Goal: Check status: Verify the current state of an ongoing process or item

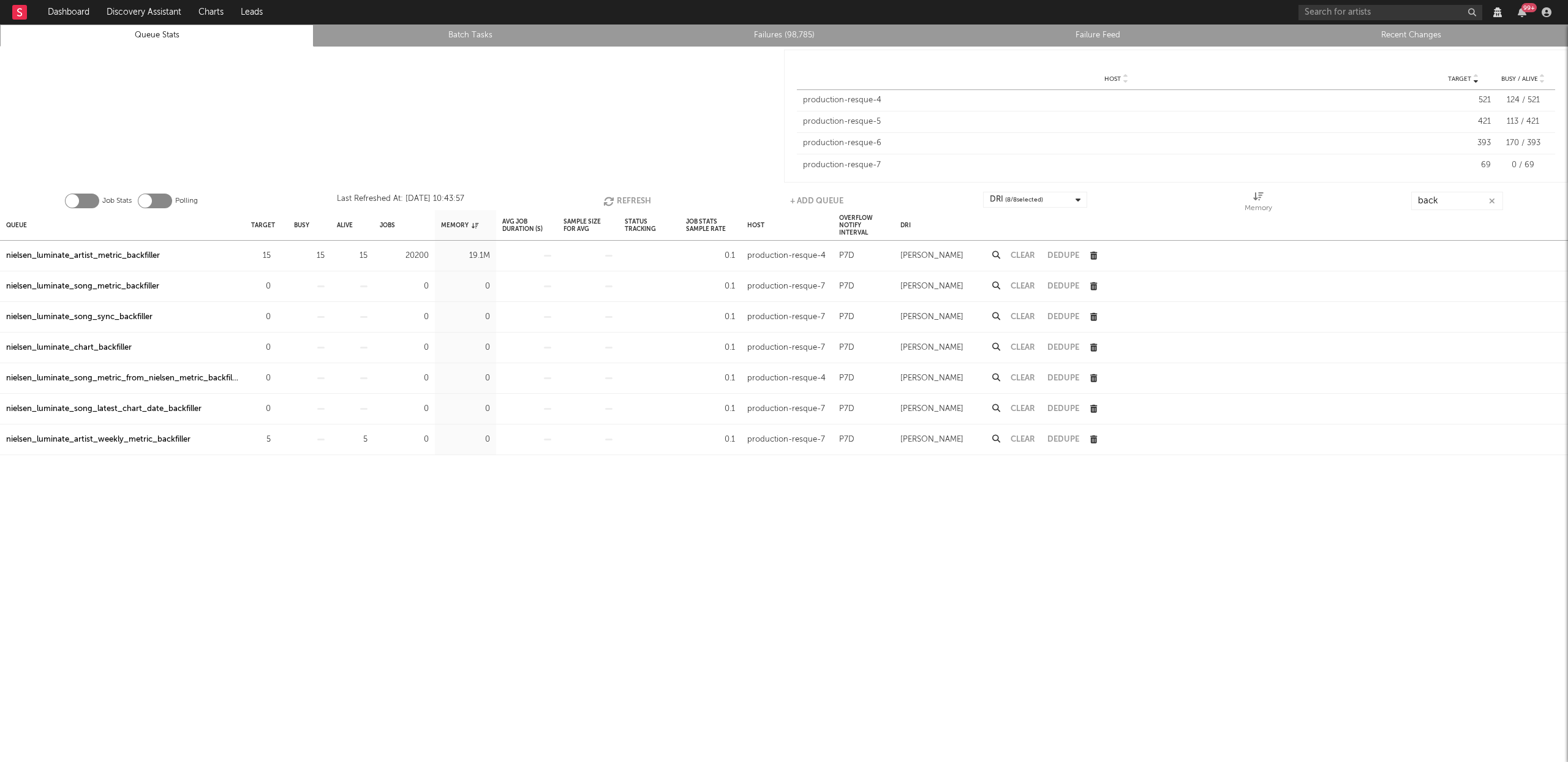
click at [621, 198] on button "Refresh" at bounding box center [627, 200] width 48 height 19
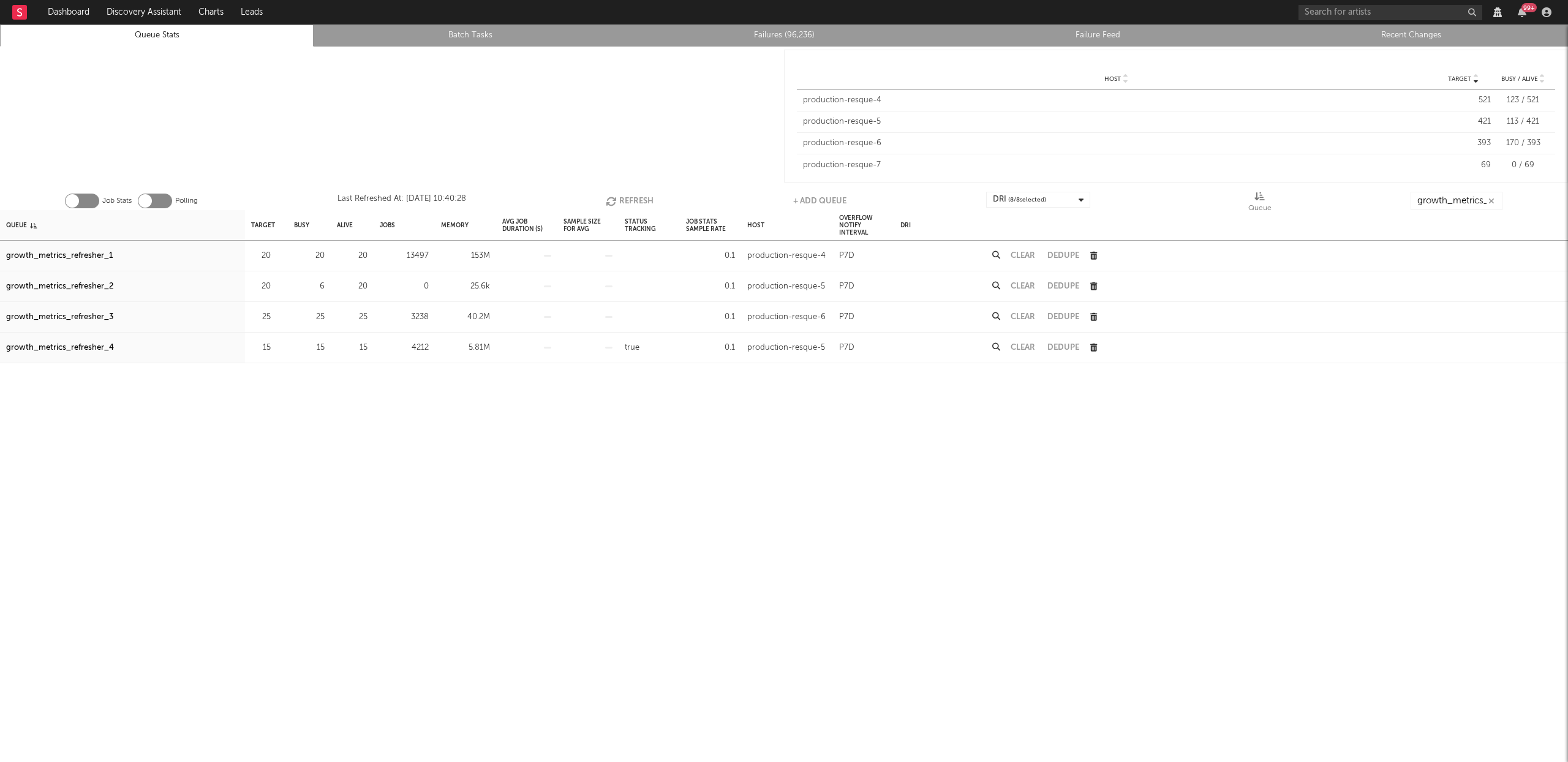
click at [635, 196] on button "Refresh" at bounding box center [630, 200] width 48 height 19
click at [635, 196] on button "Refresh" at bounding box center [628, 200] width 48 height 19
click at [634, 188] on div "Job Stats Polling Last Refreshed At: Sep 18 11:34:57 Refresh + Add Queue DRI ( …" at bounding box center [784, 197] width 1568 height 25
click at [633, 199] on button "Refresh" at bounding box center [628, 200] width 48 height 19
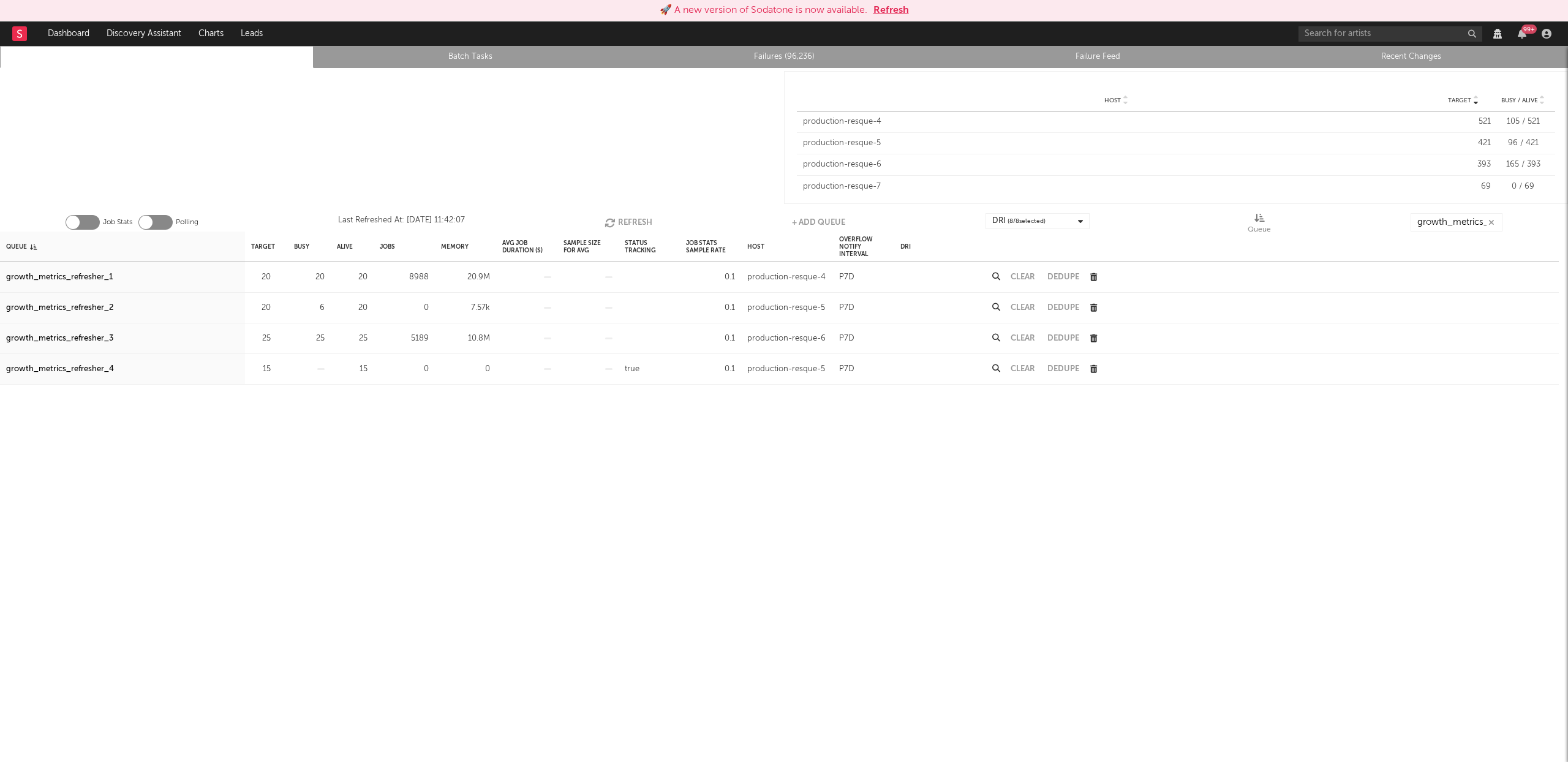
click at [624, 218] on button "Refresh" at bounding box center [628, 222] width 48 height 19
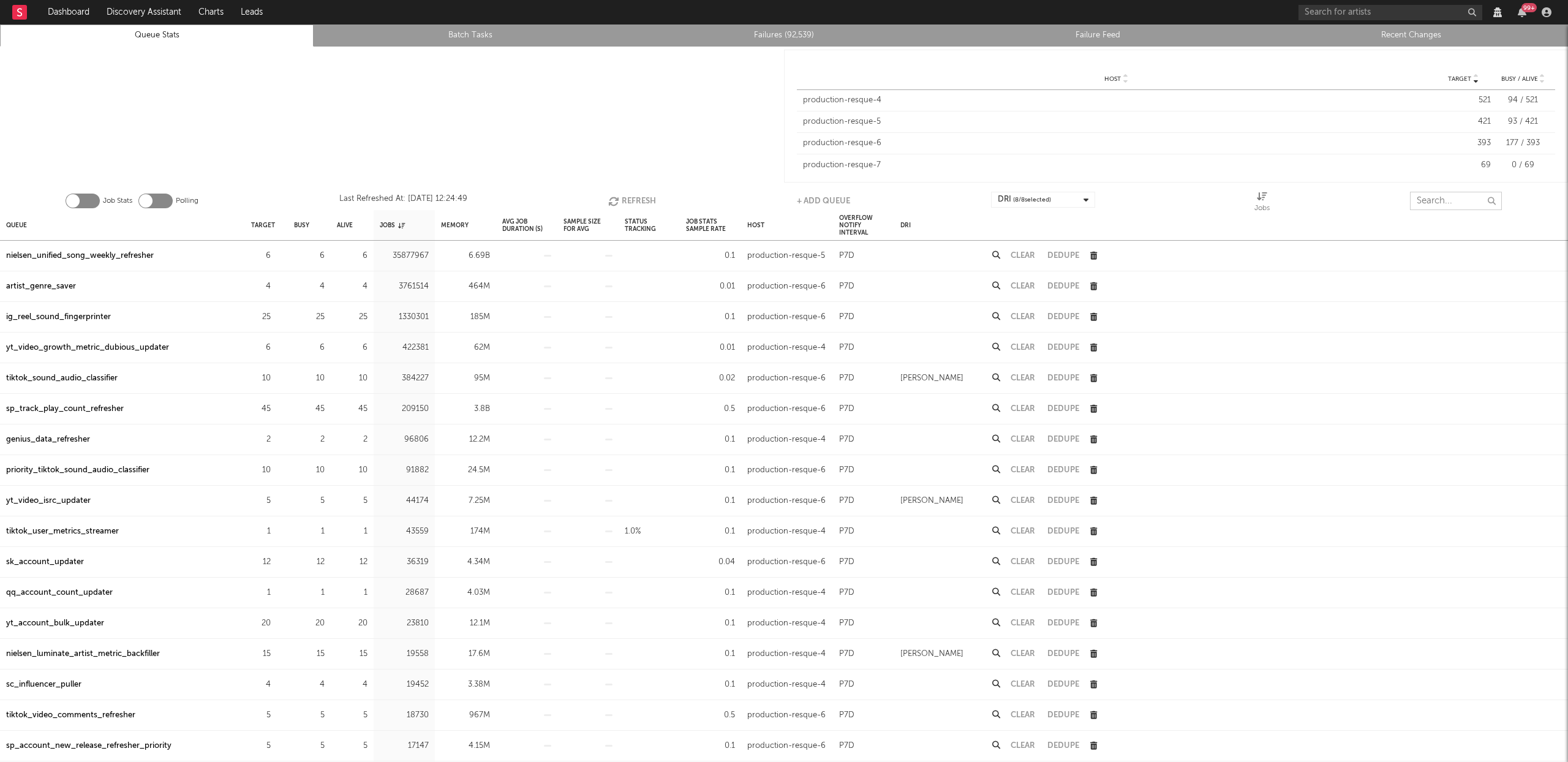
click at [1442, 203] on input "text" at bounding box center [1455, 200] width 92 height 19
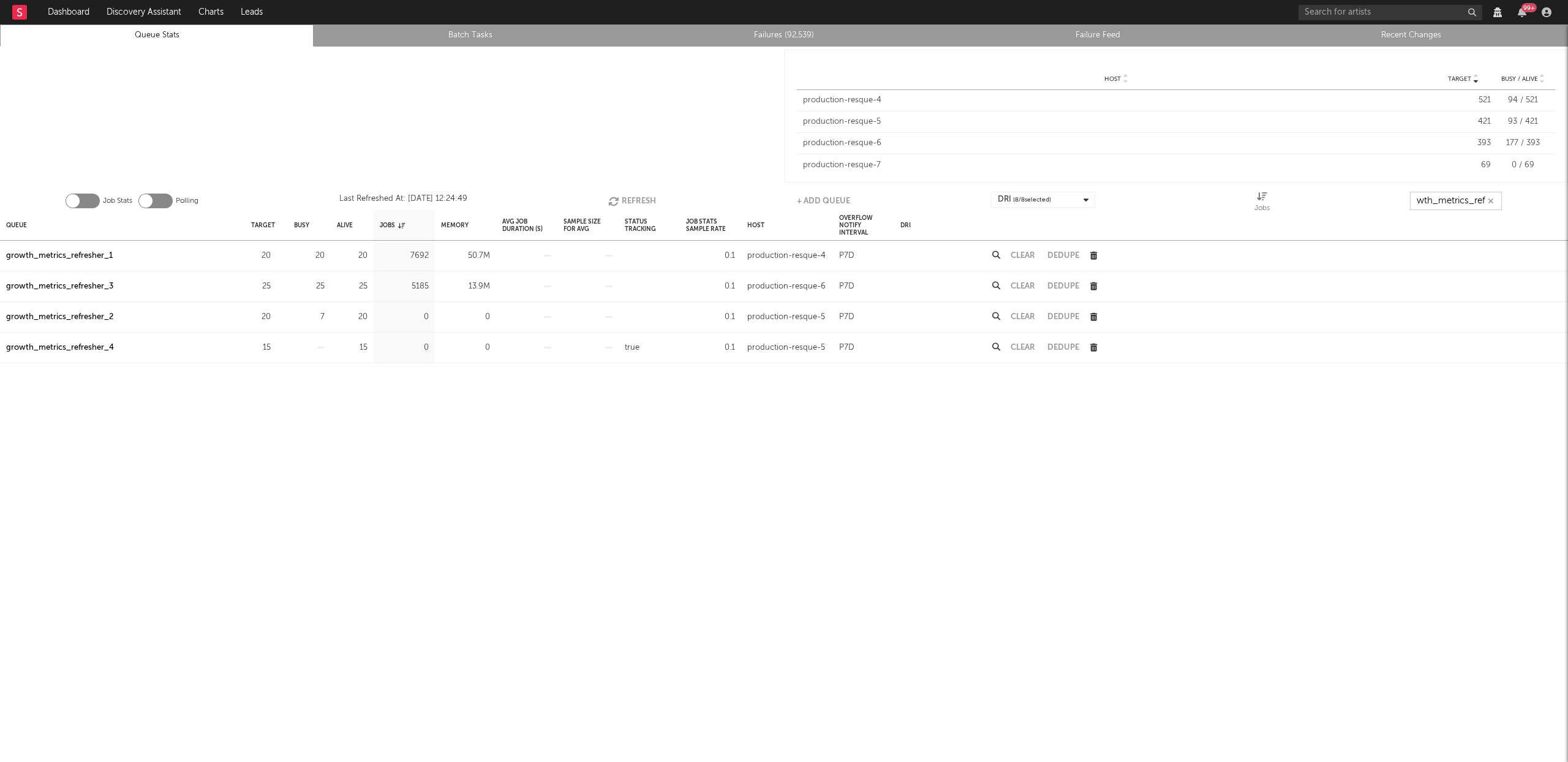
scroll to position [0, 22]
type input "growth_metrics_refre"
click at [1467, 199] on input "growth_metrics_refre" at bounding box center [1455, 200] width 92 height 19
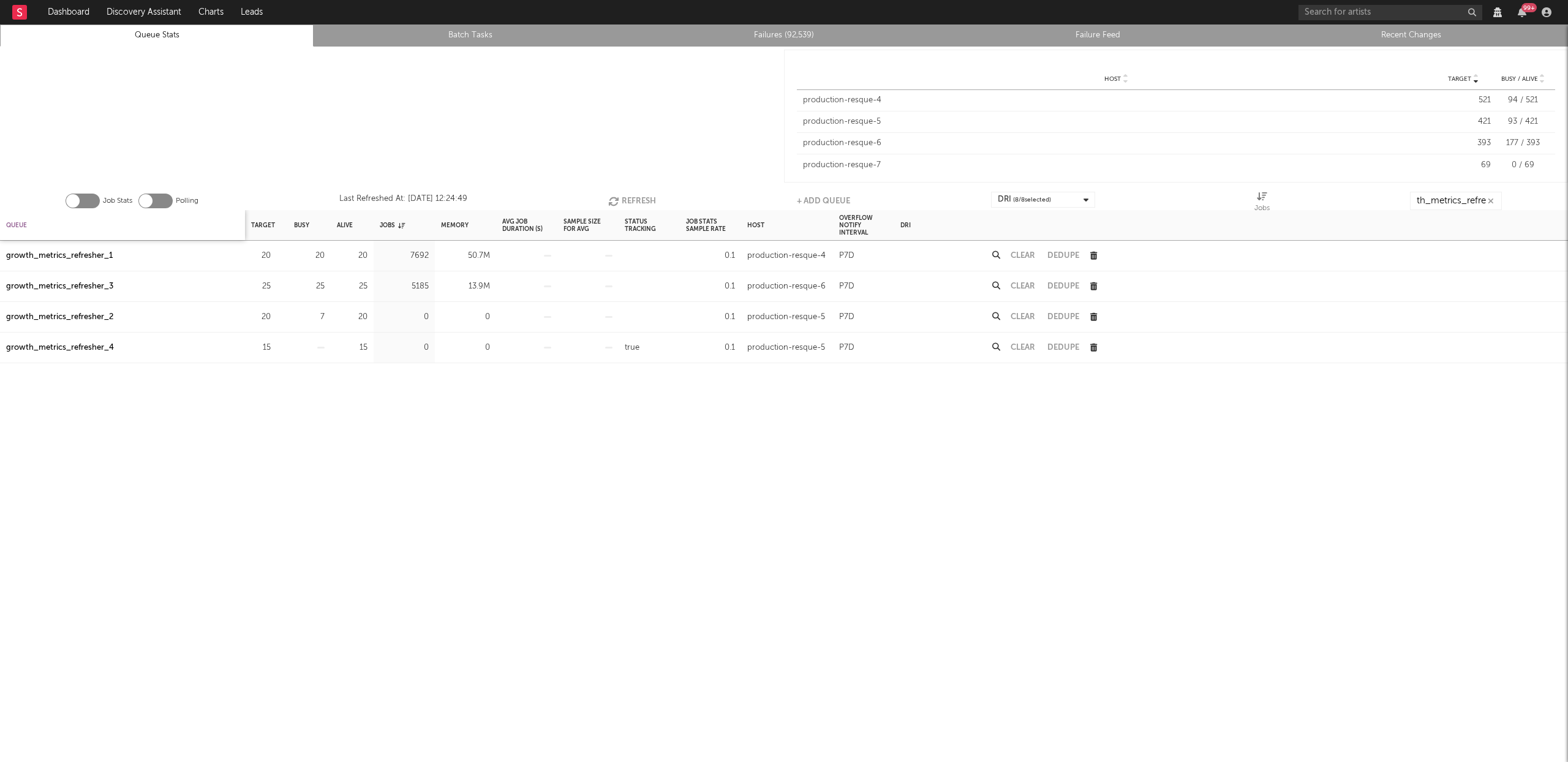
click at [18, 224] on div "Queue" at bounding box center [16, 224] width 21 height 26
click at [18, 224] on div "Queue" at bounding box center [21, 224] width 31 height 26
click at [621, 197] on button "Refresh" at bounding box center [630, 200] width 48 height 19
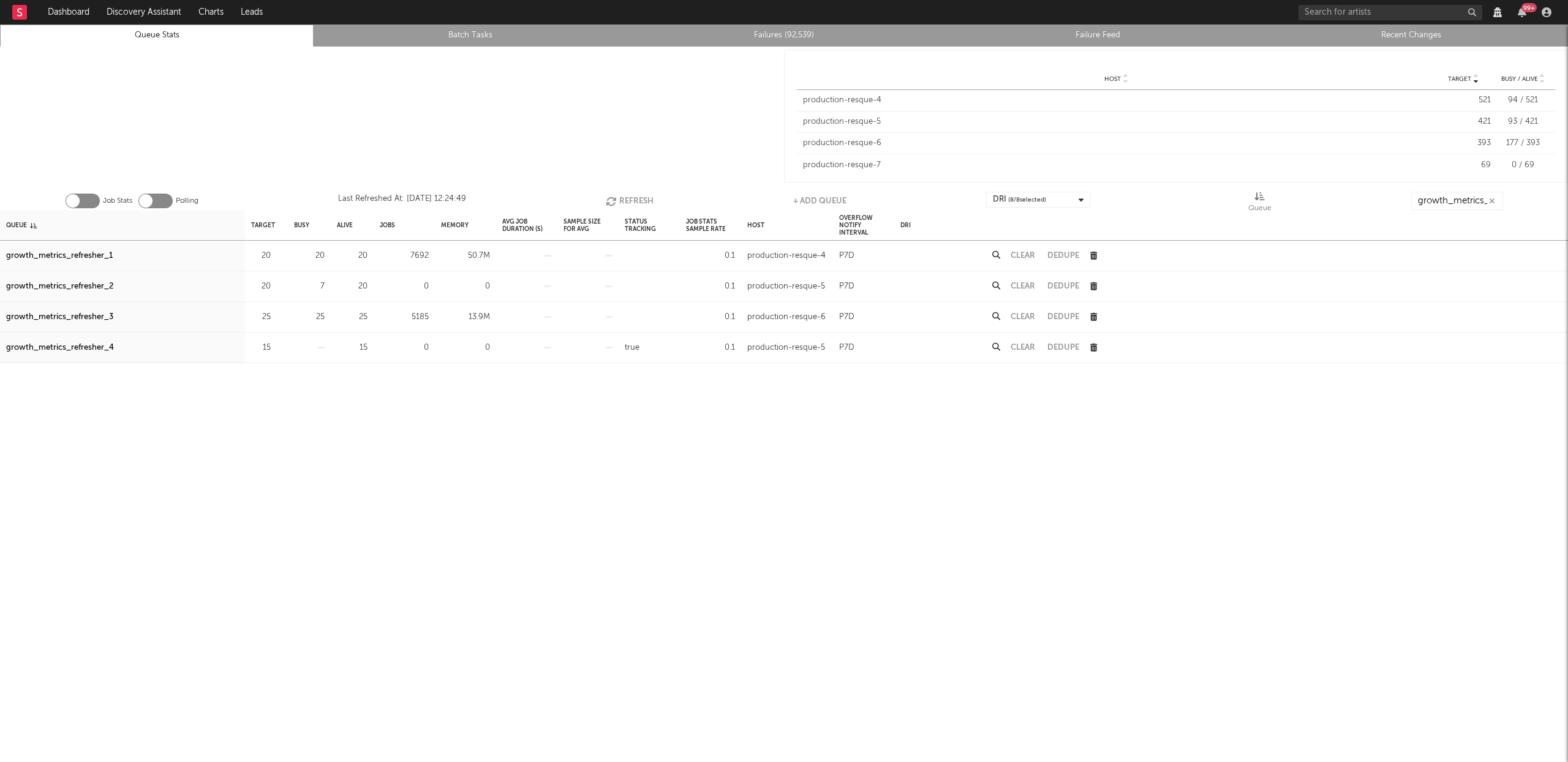
click at [178, 34] on link "Queue Stats" at bounding box center [156, 36] width 300 height 15
click at [635, 196] on button "Refresh" at bounding box center [628, 200] width 48 height 19
click at [627, 195] on button "Refresh" at bounding box center [628, 200] width 48 height 19
click at [626, 195] on button "Refresh" at bounding box center [628, 200] width 48 height 19
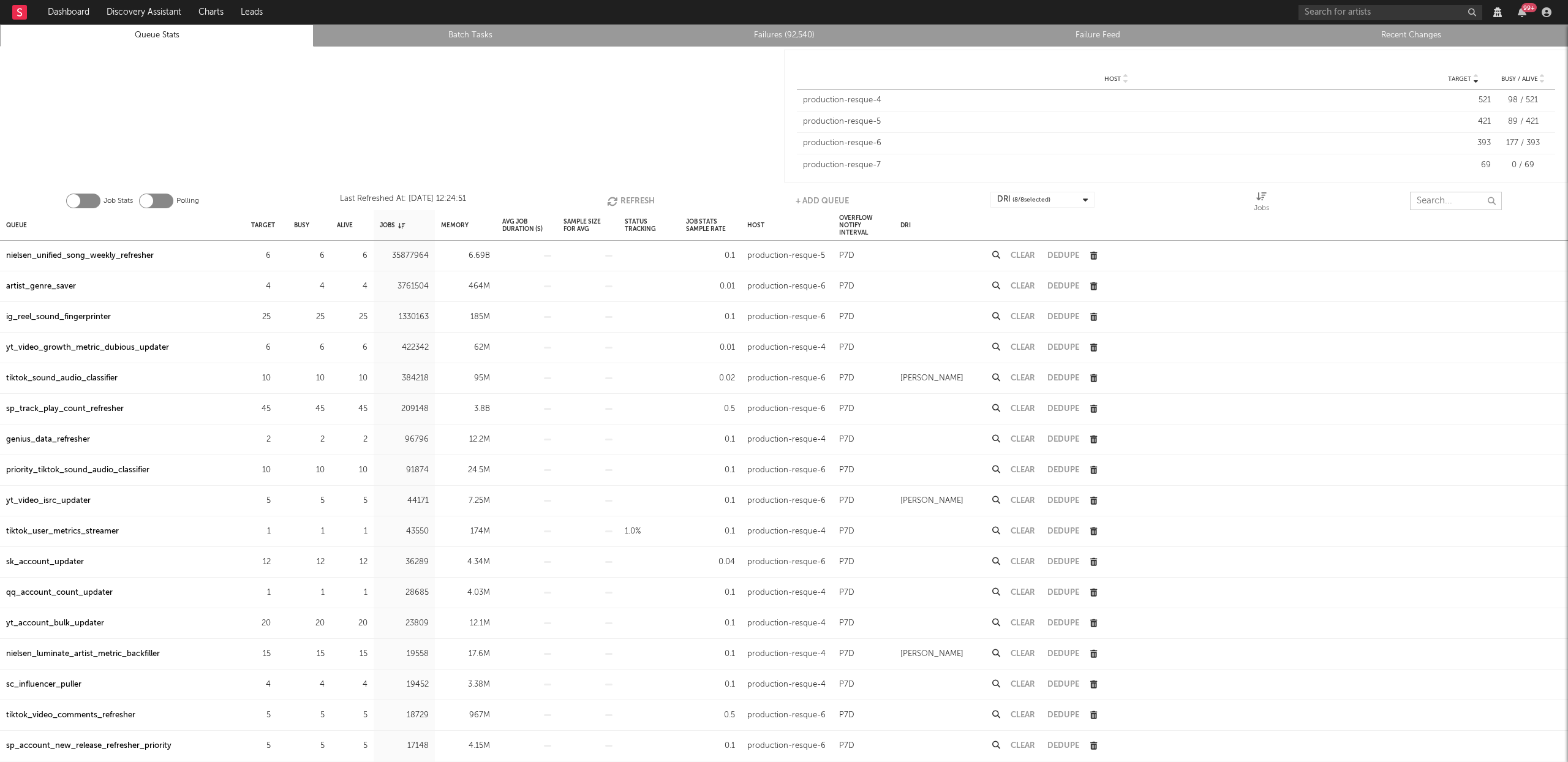
click at [1429, 200] on input "text" at bounding box center [1455, 200] width 92 height 19
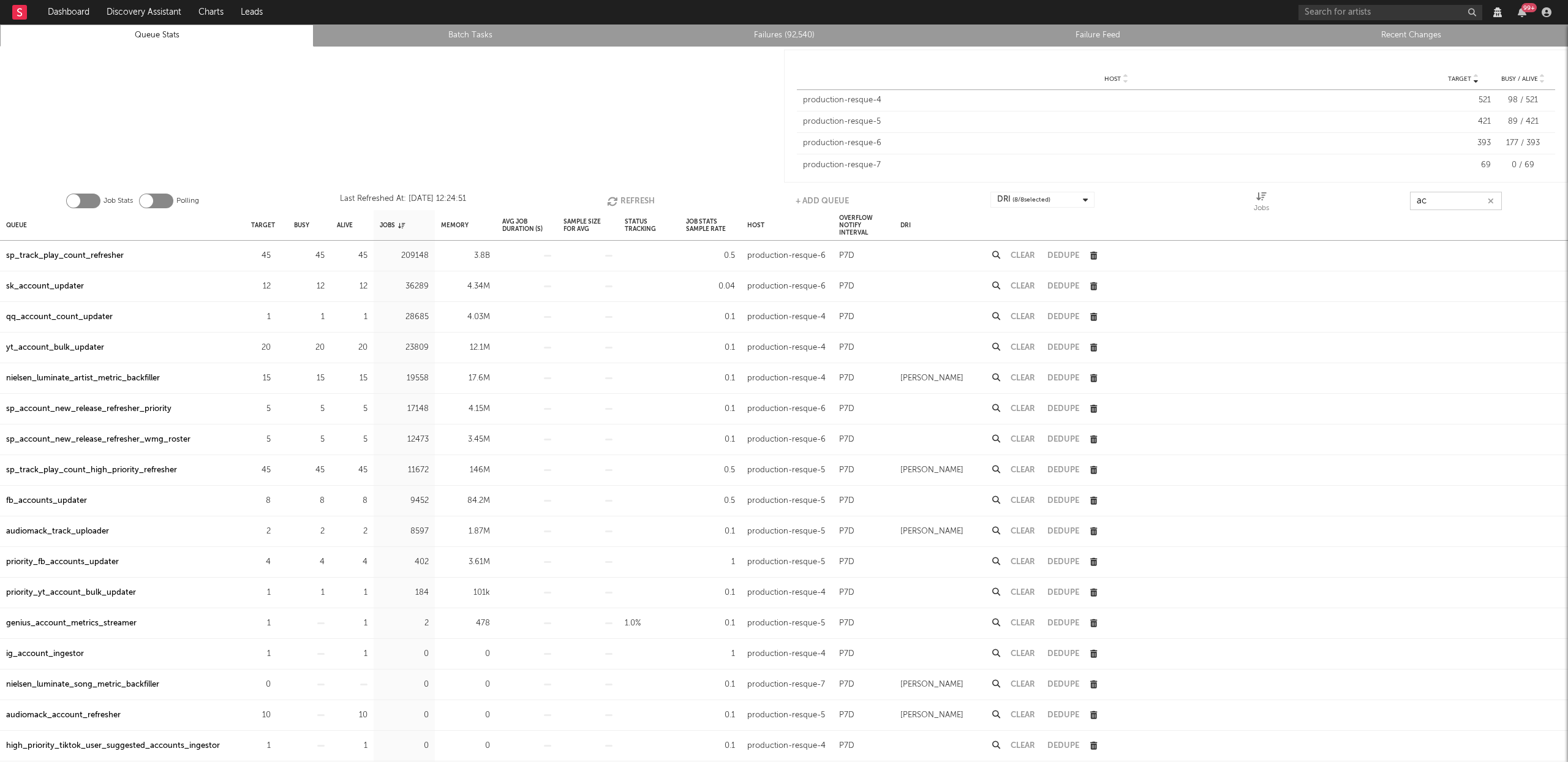
type input "a"
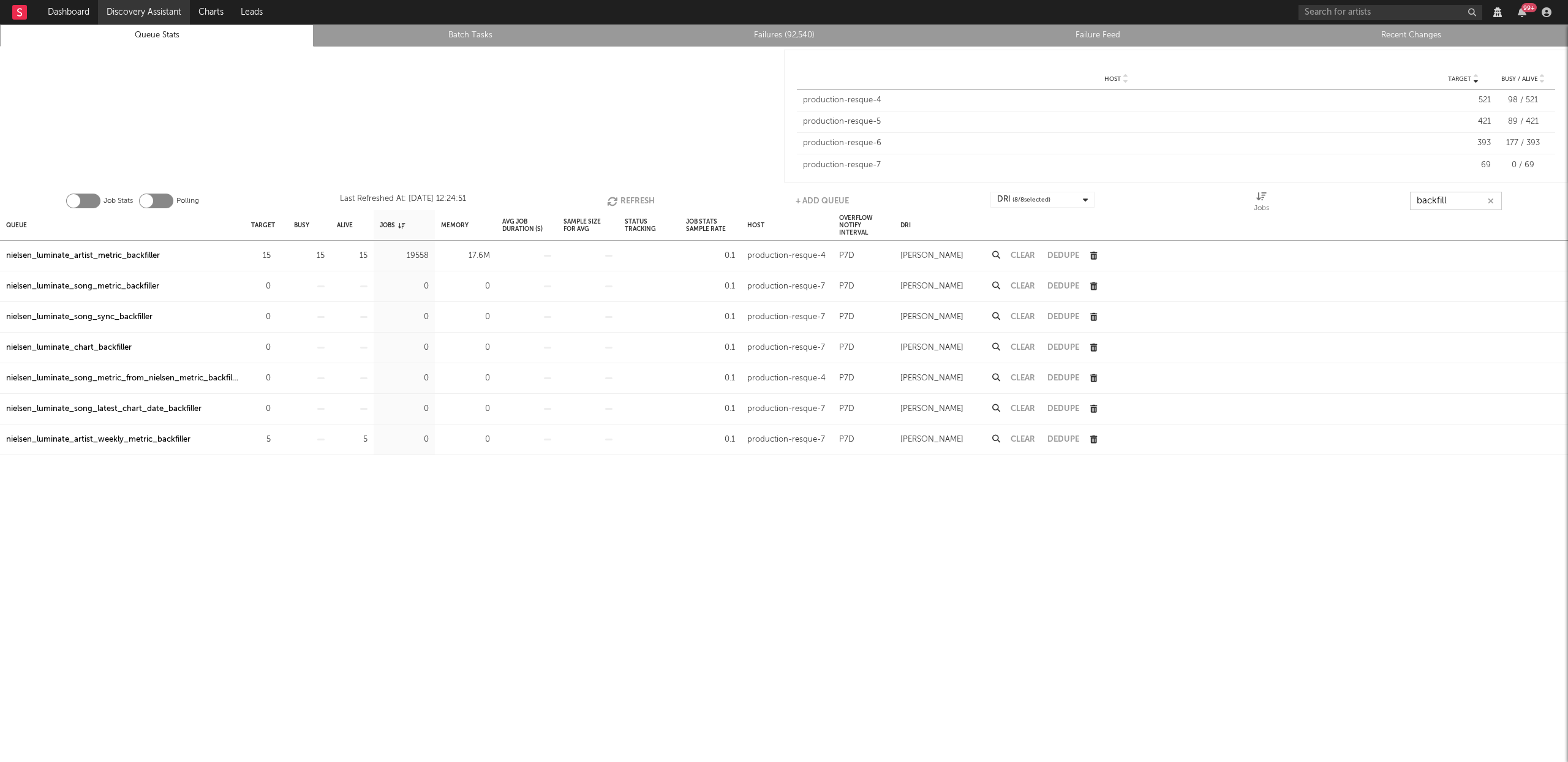
type input "backfill"
click at [613, 197] on icon "button" at bounding box center [614, 201] width 13 height 10
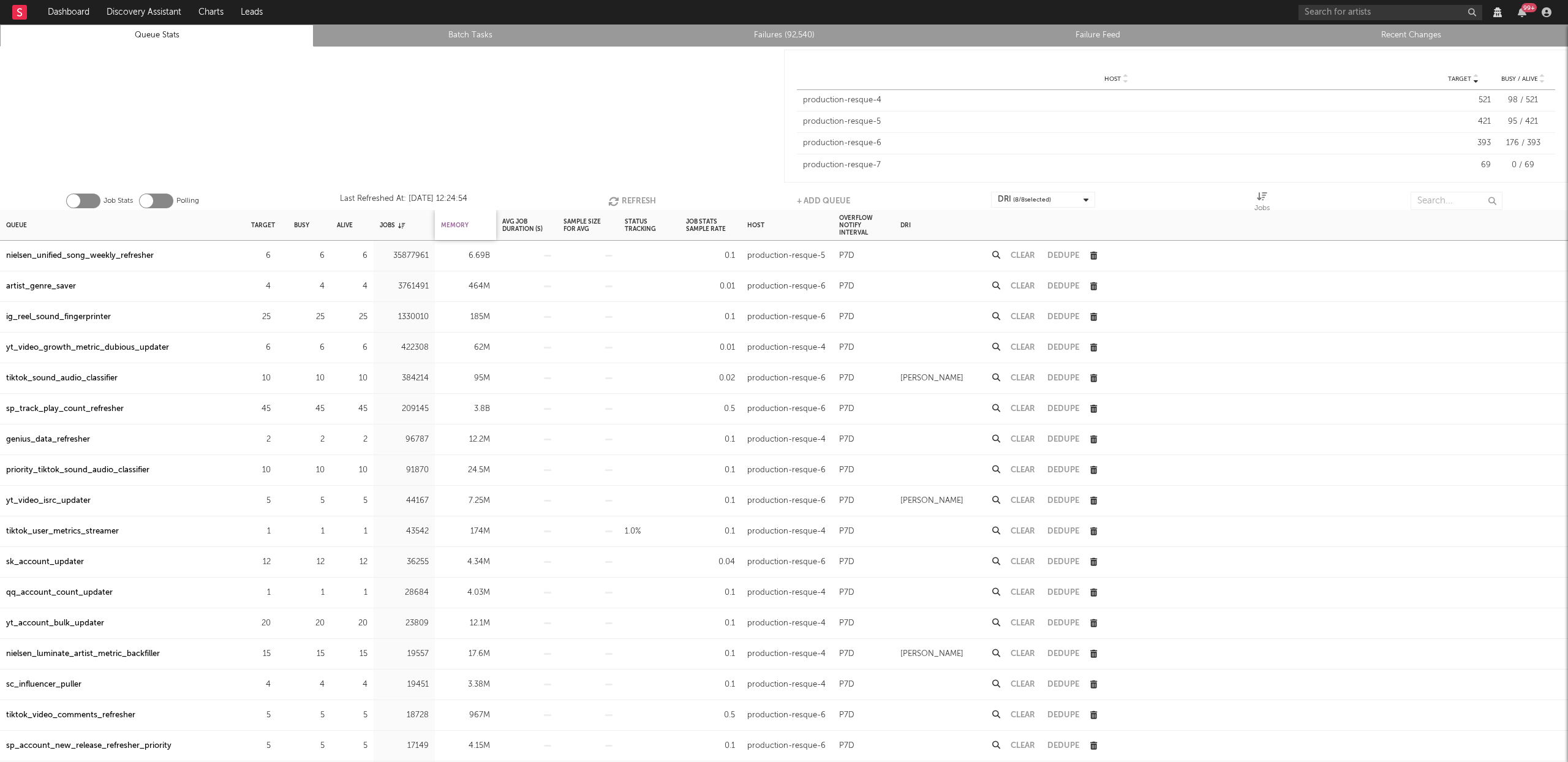
click at [449, 224] on div "Memory" at bounding box center [455, 224] width 28 height 26
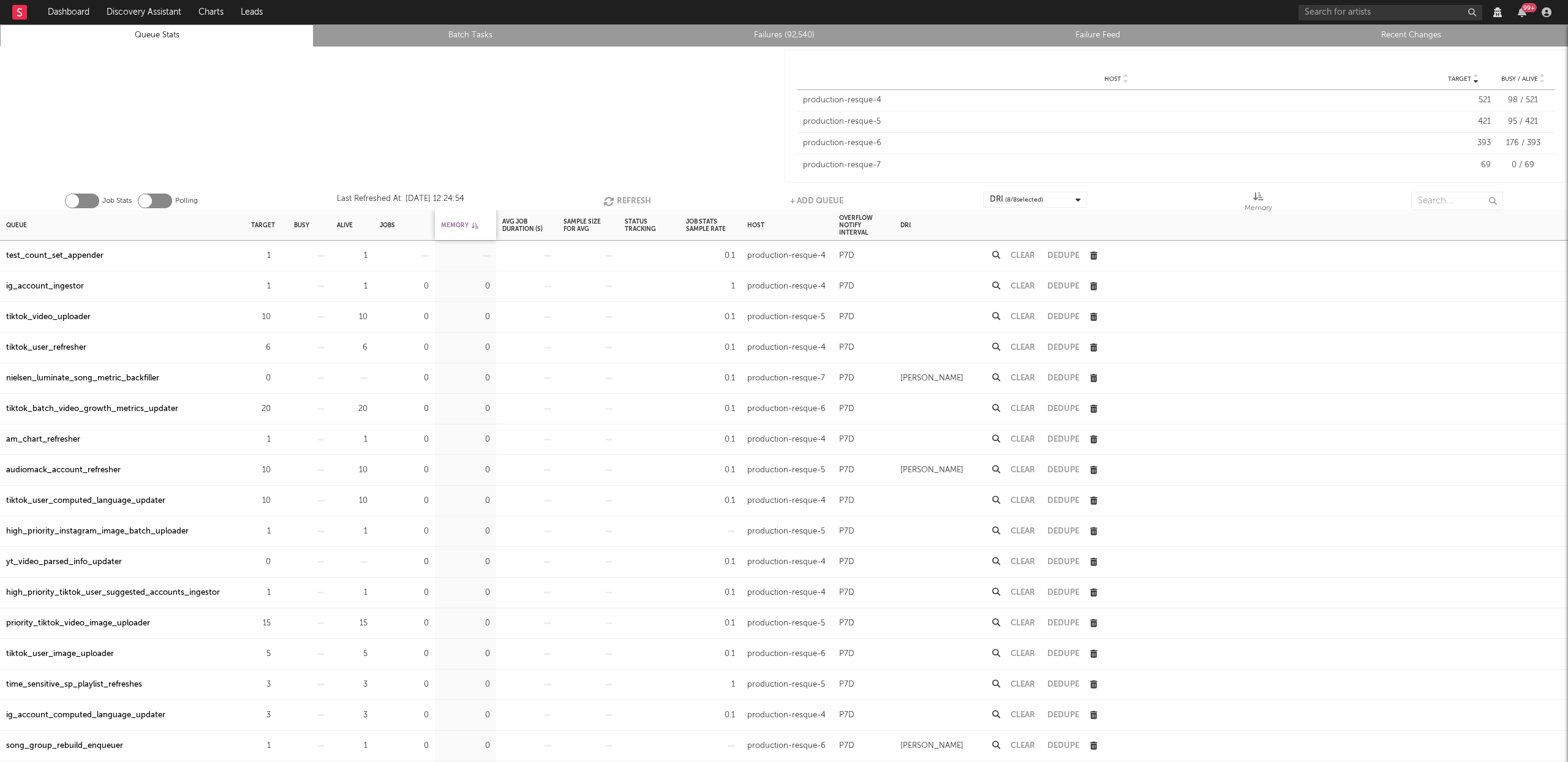
click at [449, 224] on div "Memory" at bounding box center [460, 224] width 37 height 26
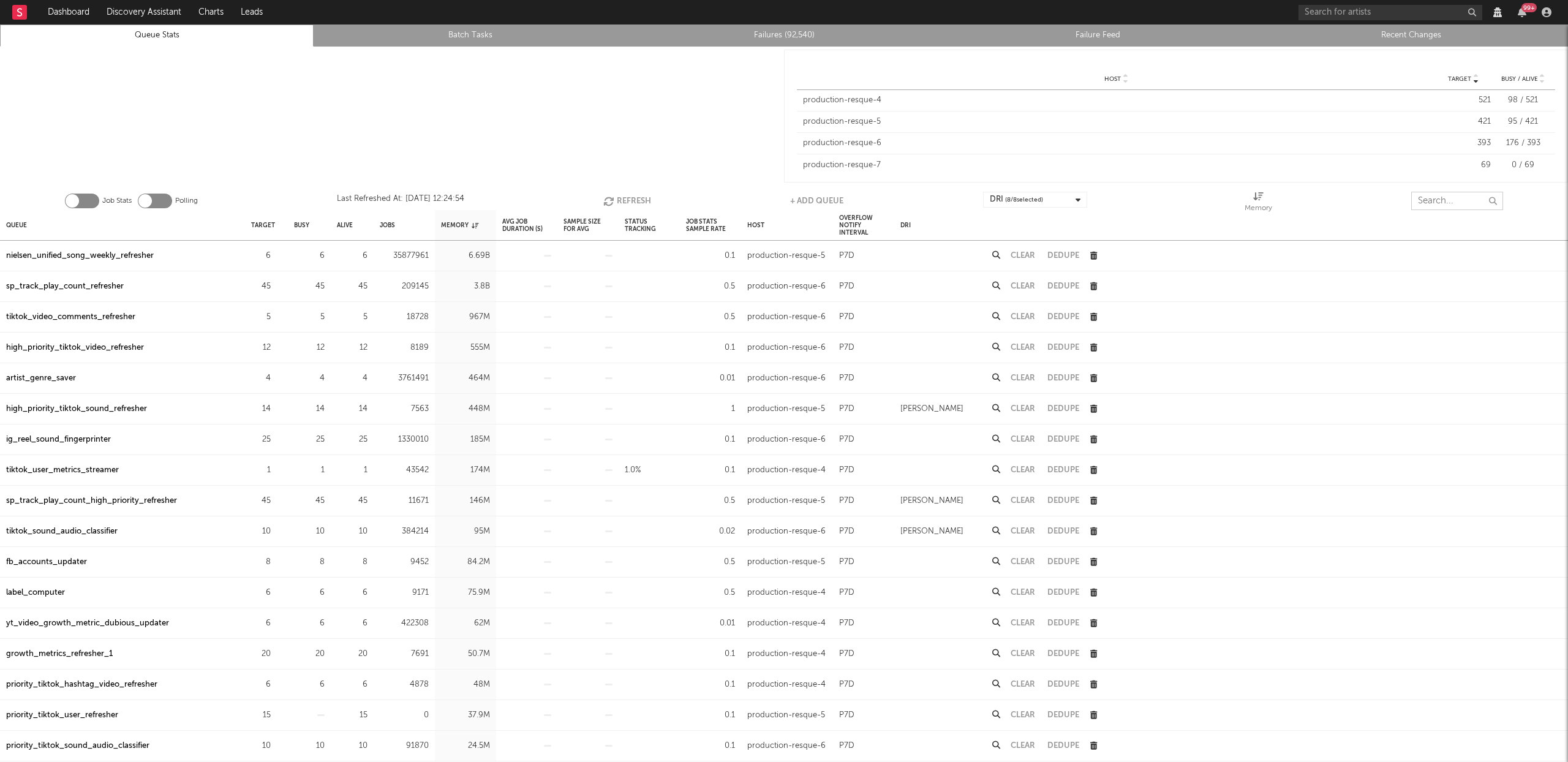
click at [1431, 203] on input "text" at bounding box center [1457, 200] width 92 height 19
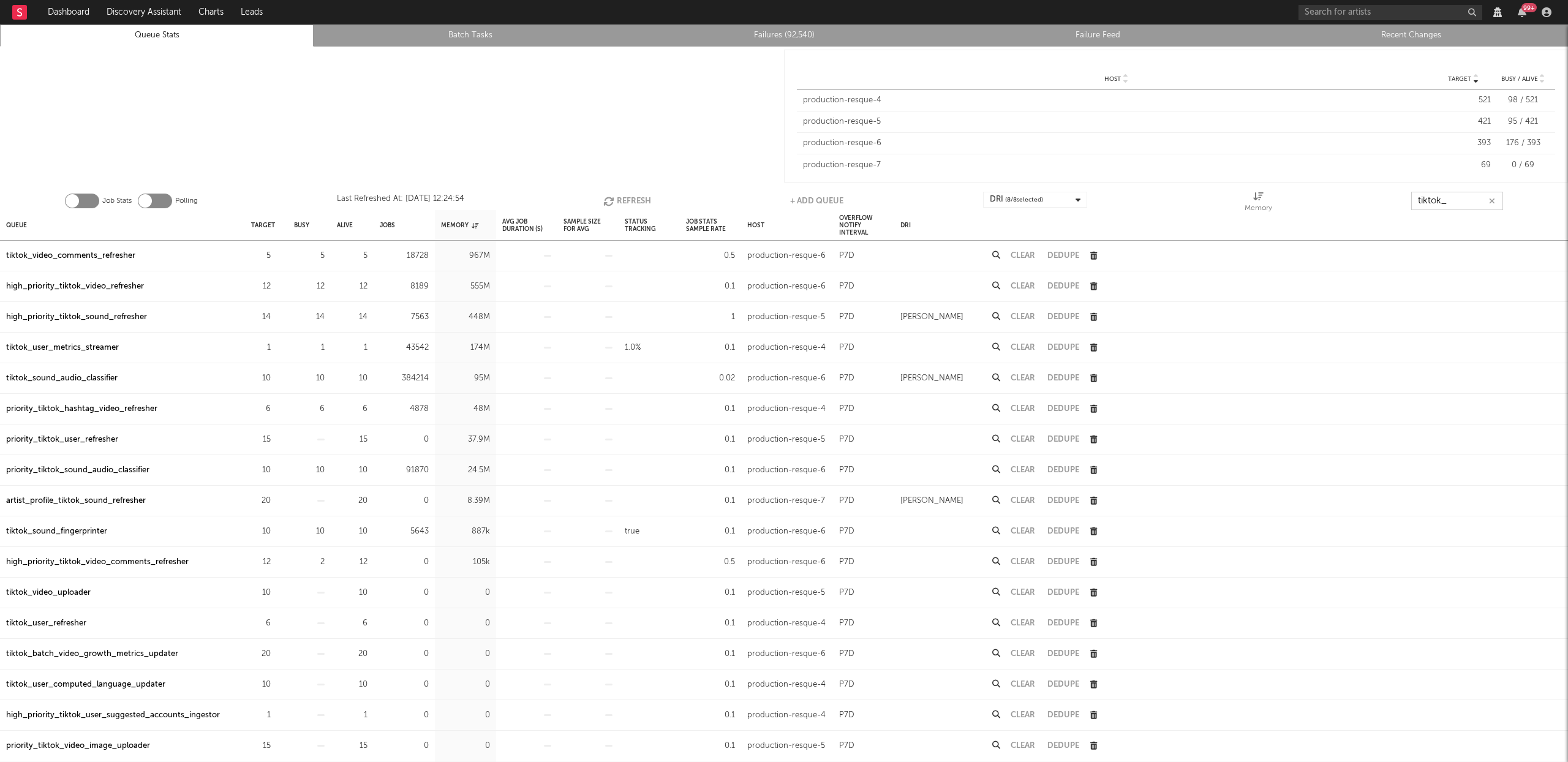
type input "tiktok_"
click at [96, 286] on div "high_priority_tiktok_video_refresher" at bounding box center [75, 286] width 138 height 15
click at [99, 315] on div "high_priority_tiktok_sound_refresher" at bounding box center [76, 317] width 141 height 15
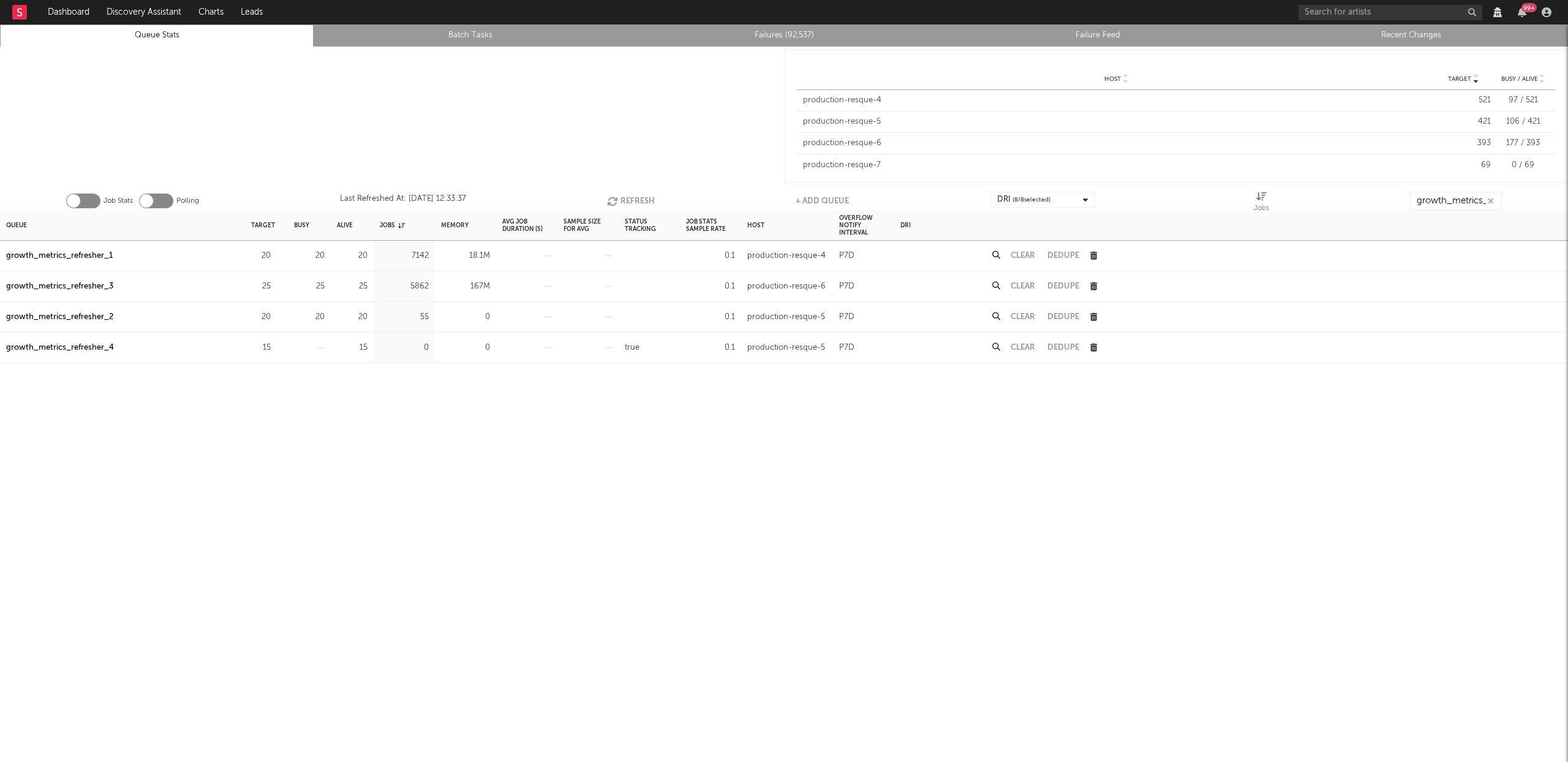
click at [1463, 215] on div at bounding box center [1335, 225] width 465 height 30
click at [1462, 206] on input "growth_metrics_refre" at bounding box center [1455, 200] width 92 height 19
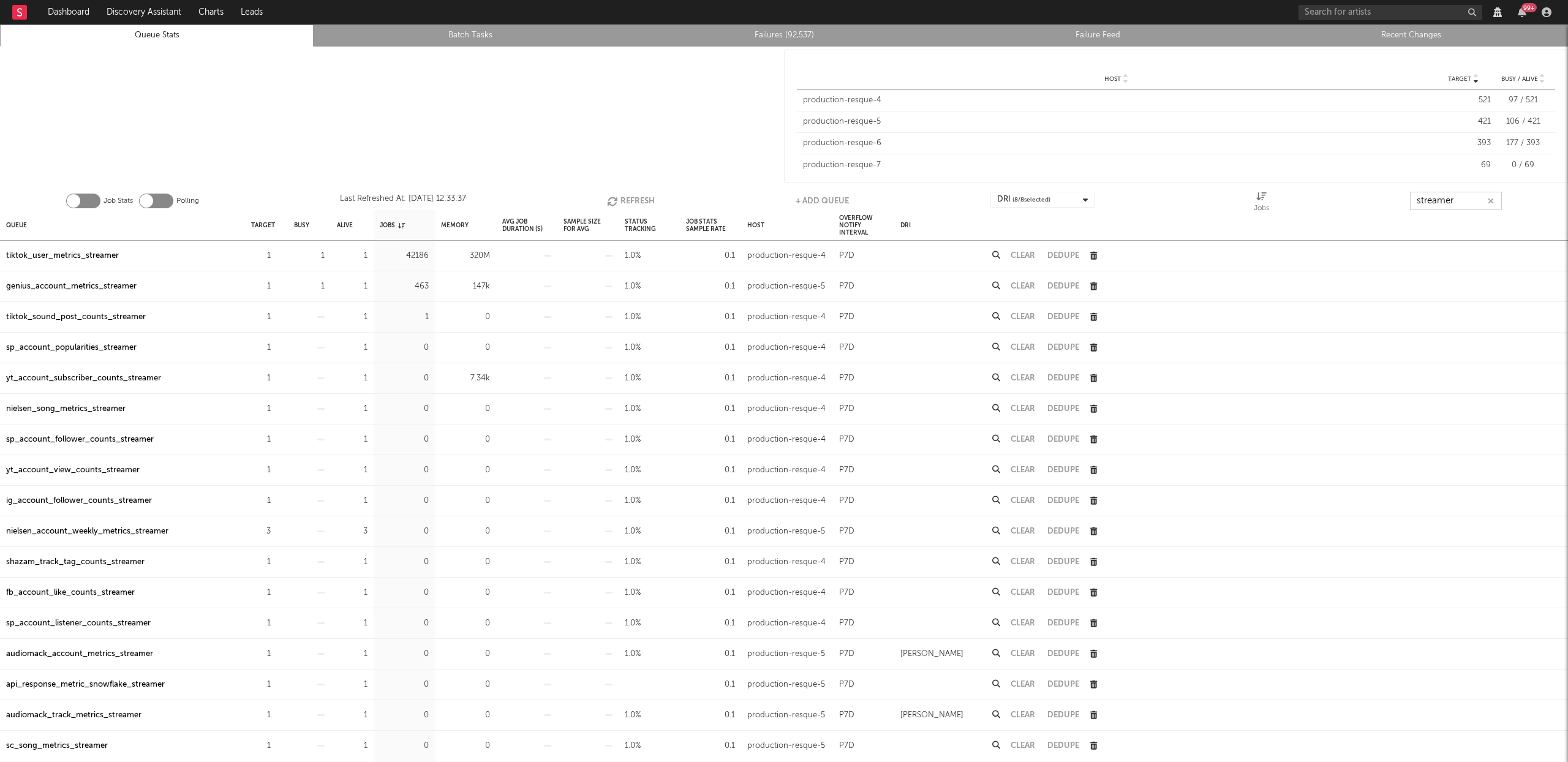
click at [616, 201] on icon "button" at bounding box center [614, 201] width 13 height 10
type input "streamer"
click at [78, 252] on div "tiktok_user_metrics_streamer" at bounding box center [62, 256] width 113 height 15
drag, startPoint x: 86, startPoint y: 285, endPoint x: 636, endPoint y: 186, distance: 558.8
click at [86, 285] on div "genius_account_metrics_streamer" at bounding box center [71, 286] width 130 height 15
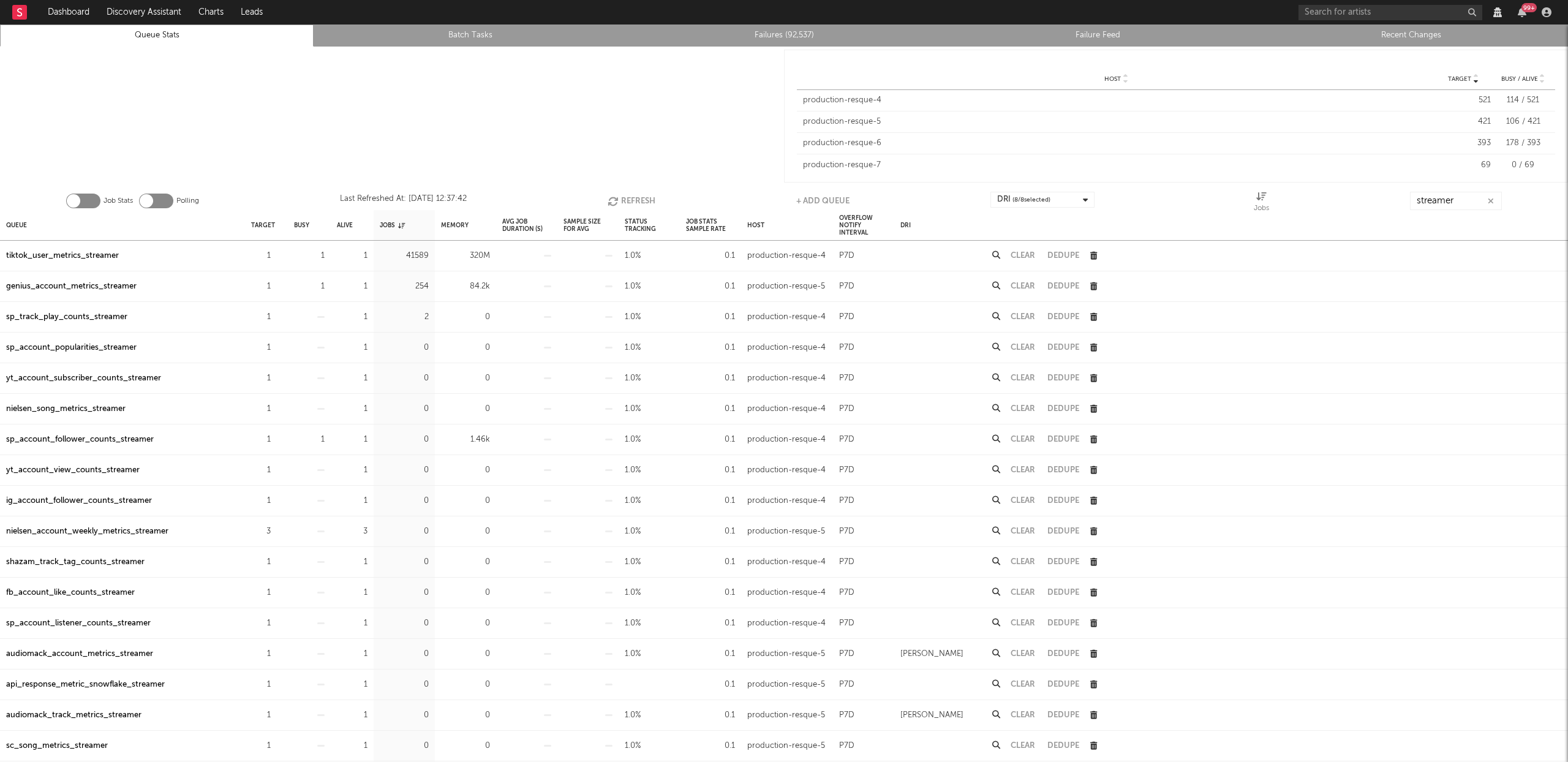
click at [618, 197] on icon "button" at bounding box center [614, 201] width 13 height 10
click at [639, 198] on button "Refresh" at bounding box center [631, 200] width 48 height 19
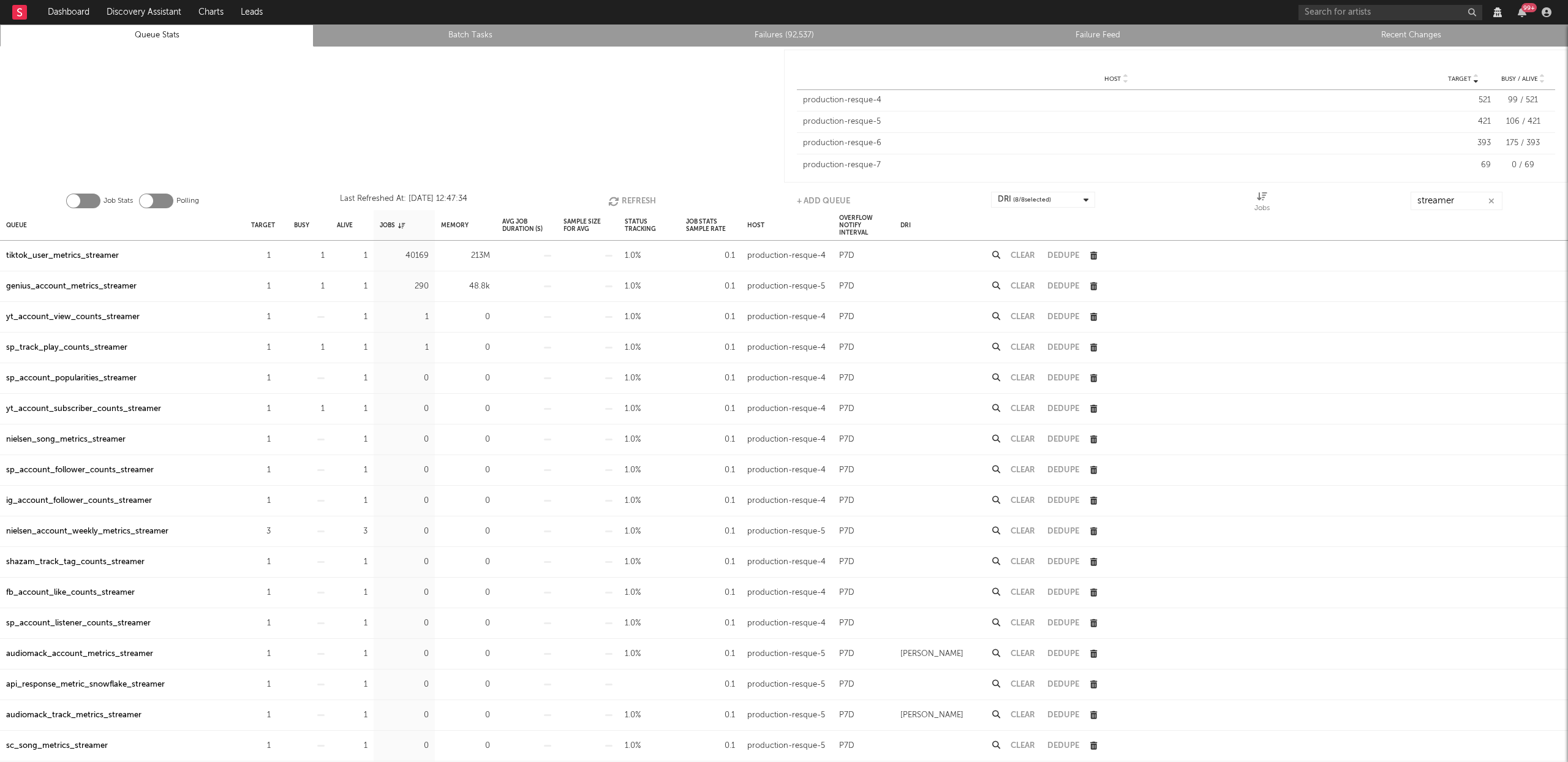
click at [639, 198] on button "Refresh" at bounding box center [632, 200] width 48 height 19
click at [639, 198] on button "Refresh" at bounding box center [631, 200] width 48 height 19
click at [93, 251] on div "tiktok_user_metrics_streamer" at bounding box center [62, 256] width 113 height 15
